Goal: Task Accomplishment & Management: Complete application form

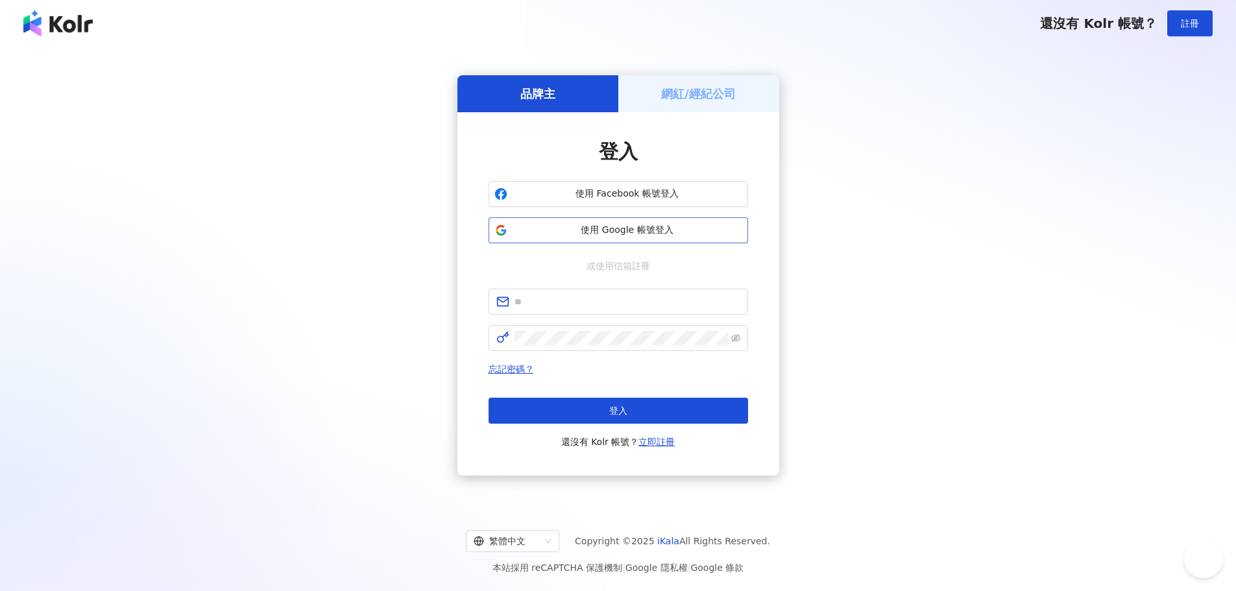
click at [619, 224] on span "使用 Google 帳號登入" at bounding box center [627, 230] width 230 height 13
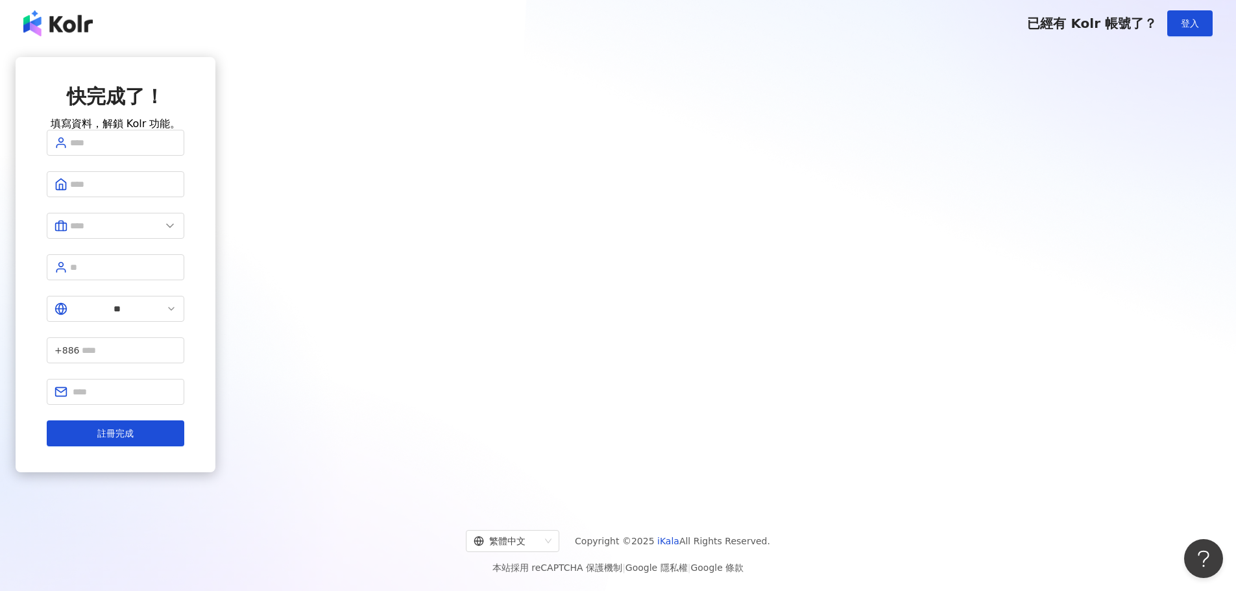
click at [215, 224] on div "快完成了！ 填寫資料，解鎖 Kolr 功能。 ** +886 註冊完成" at bounding box center [116, 275] width 200 height 437
click at [215, 257] on div "快完成了！ 填寫資料，解鎖 Kolr 功能。 ** +886 註冊完成" at bounding box center [116, 275] width 200 height 437
